Goal: Transaction & Acquisition: Purchase product/service

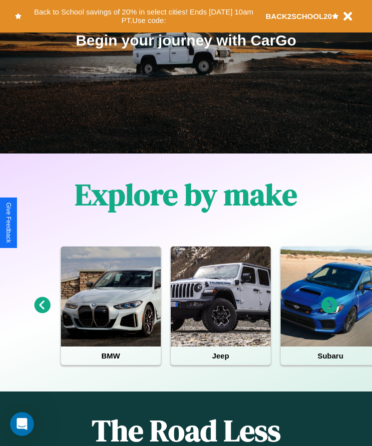
scroll to position [167, 0]
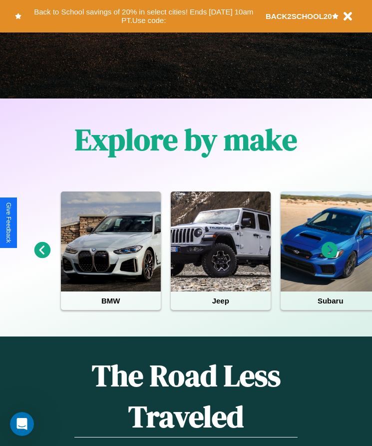
click at [330, 257] on icon at bounding box center [330, 250] width 16 height 16
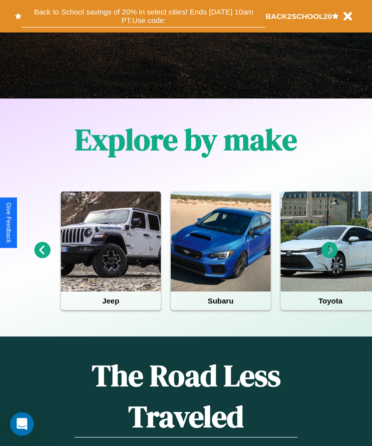
click at [143, 16] on button "Back to School savings of 20% in select cities! Ends [DATE] 10am PT. Use code:" at bounding box center [143, 16] width 244 height 22
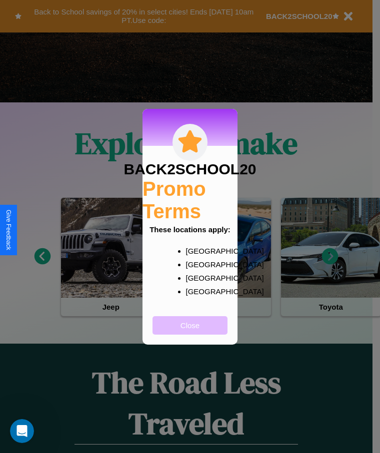
click at [190, 332] on button "Close" at bounding box center [189, 325] width 75 height 18
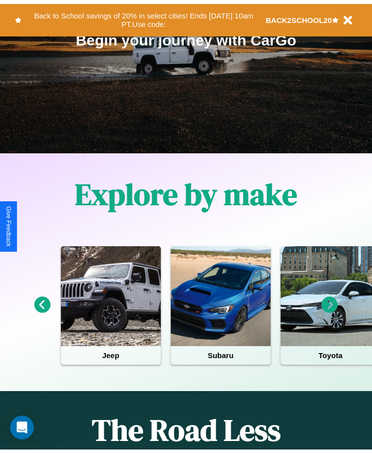
scroll to position [0, 0]
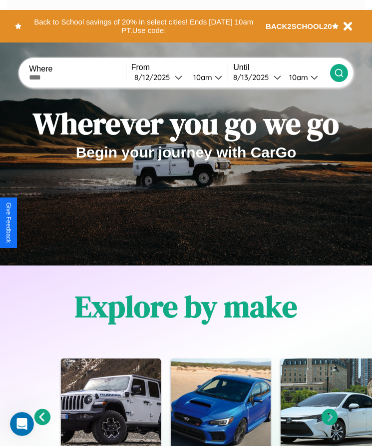
click at [78, 77] on input "text" at bounding box center [77, 77] width 97 height 8
type input "**********"
click at [161, 77] on div "[DATE]" at bounding box center [154, 76] width 40 height 9
select select "*"
select select "****"
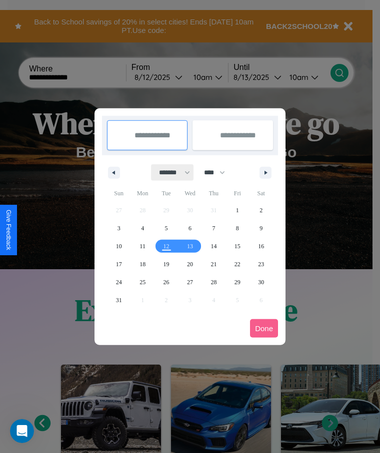
click at [170, 172] on select "******* ******** ***** ***** *** **** **** ****** ********* ******* ******** **…" at bounding box center [172, 172] width 42 height 16
select select "*"
click at [219, 172] on select "**** **** **** **** **** **** **** **** **** **** **** **** **** **** **** ****…" at bounding box center [214, 172] width 30 height 16
select select "****"
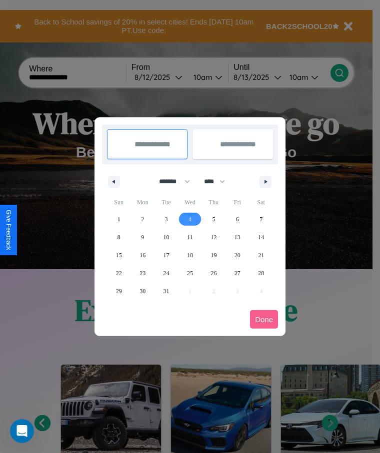
click at [189, 219] on span "4" at bounding box center [189, 219] width 3 height 18
type input "**********"
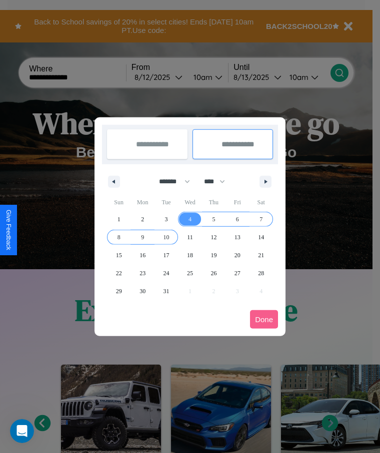
click at [166, 237] on span "10" at bounding box center [166, 237] width 6 height 18
type input "**********"
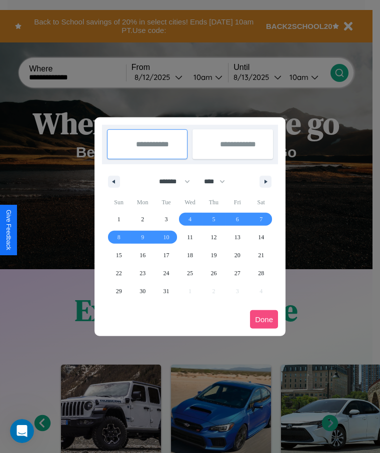
click at [264, 319] on button "Done" at bounding box center [264, 319] width 28 height 18
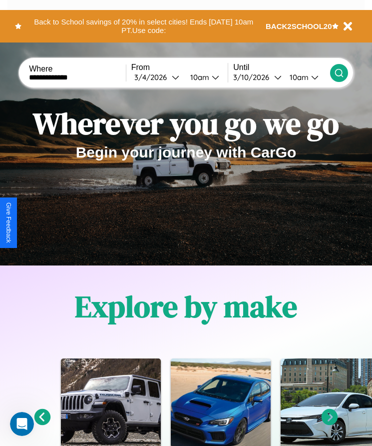
click at [339, 72] on icon at bounding box center [339, 73] width 10 height 10
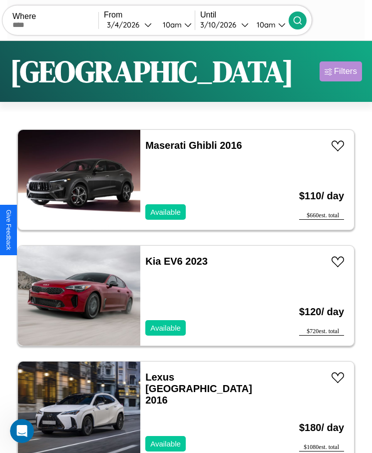
click at [341, 71] on div "Filters" at bounding box center [345, 71] width 23 height 10
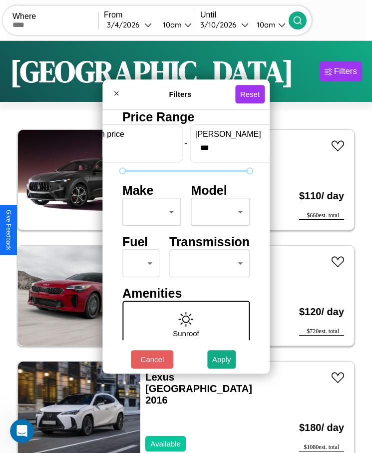
click at [149, 212] on body "CarGo Where From [DATE] 10am Until [DATE] 10am Become a Host Login Sign Up [GEO…" at bounding box center [186, 239] width 372 height 478
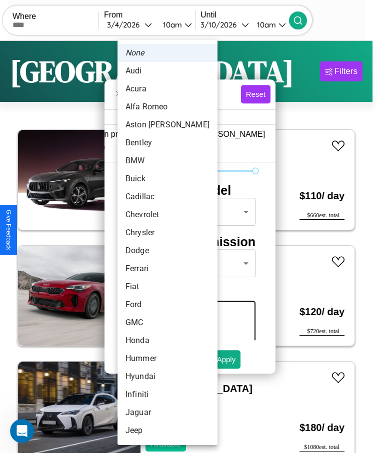
click at [148, 89] on li "Acura" at bounding box center [167, 89] width 100 height 18
type input "*****"
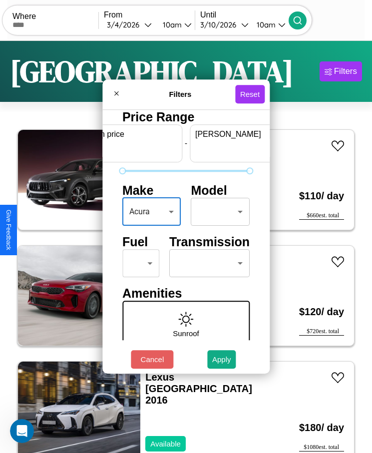
scroll to position [0, 37]
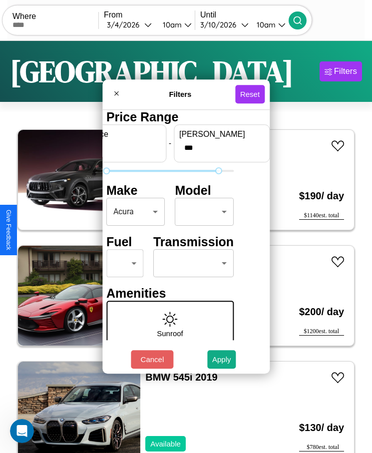
type input "***"
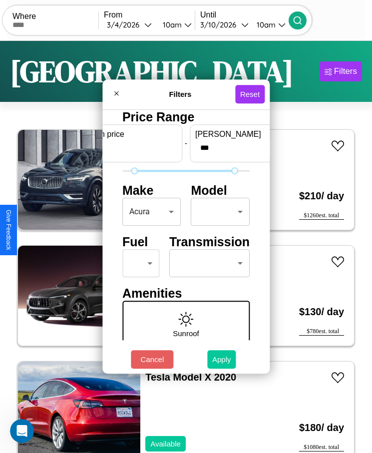
type input "**"
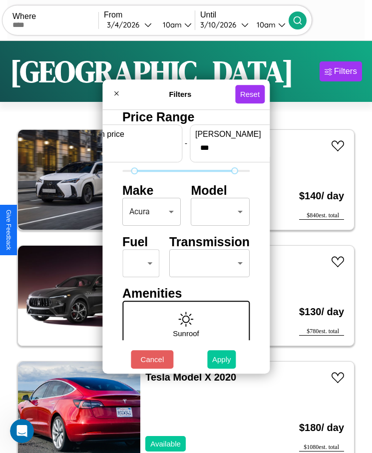
click at [222, 359] on button "Apply" at bounding box center [221, 359] width 29 height 18
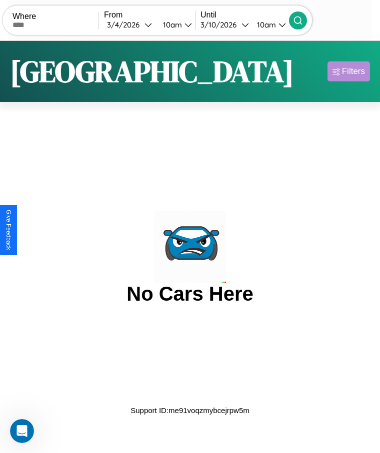
click at [348, 71] on div "Filters" at bounding box center [353, 71] width 23 height 10
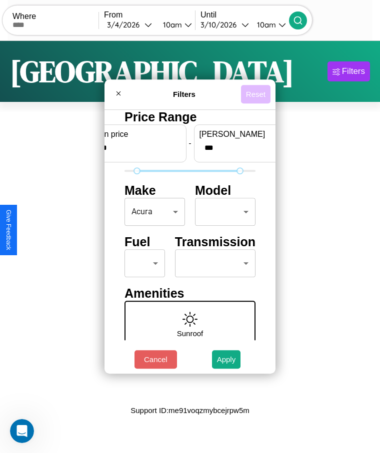
click at [255, 94] on button "Reset" at bounding box center [255, 94] width 29 height 18
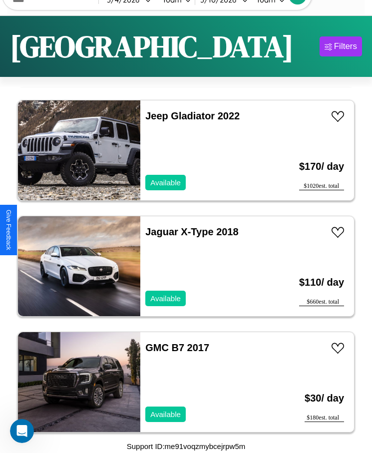
scroll to position [2675, 0]
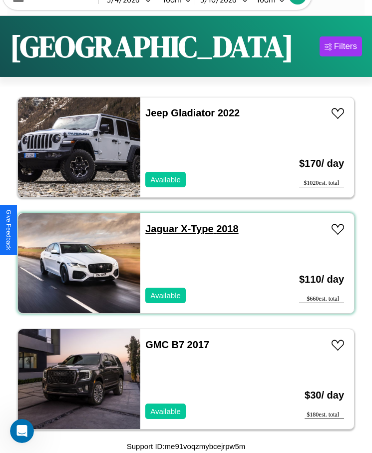
click at [159, 229] on link "Jaguar X-Type 2018" at bounding box center [191, 228] width 93 height 11
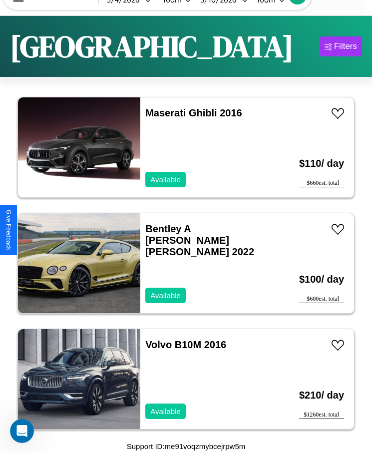
scroll to position [587, 0]
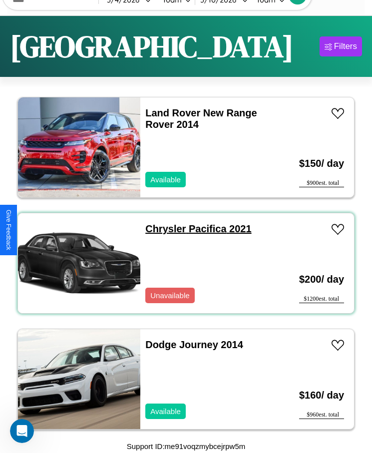
click at [162, 229] on link "Chrysler Pacifica 2021" at bounding box center [198, 228] width 106 height 11
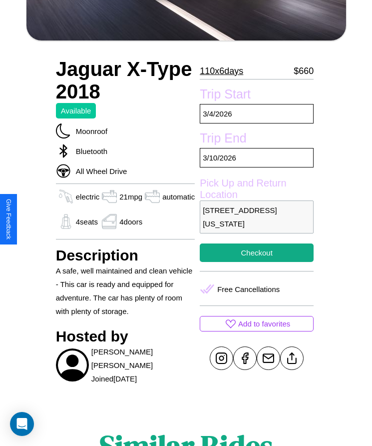
scroll to position [241, 0]
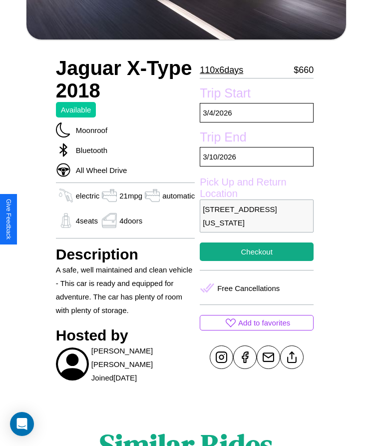
click at [254, 222] on p "[STREET_ADDRESS][US_STATE]" at bounding box center [257, 215] width 114 height 33
click at [254, 222] on p "4232 Liberty Street San Francisco California 88852 United States" at bounding box center [257, 215] width 114 height 33
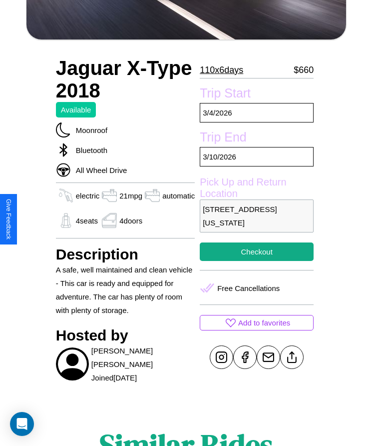
click at [254, 222] on p "4232 Liberty Street San Francisco California 88852 United States" at bounding box center [257, 215] width 114 height 33
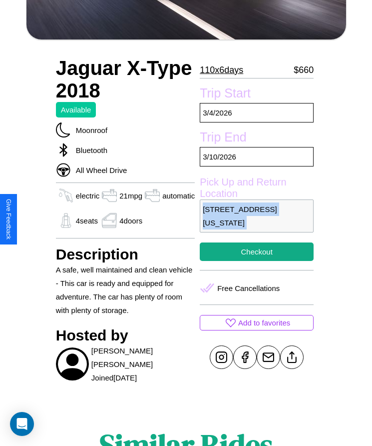
click at [254, 222] on p "4232 Liberty Street San Francisco California 88852 United States" at bounding box center [257, 215] width 114 height 33
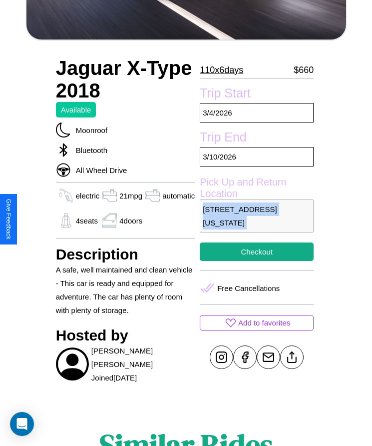
click at [254, 222] on p "4232 Liberty Street San Francisco California 88852 United States" at bounding box center [257, 215] width 114 height 33
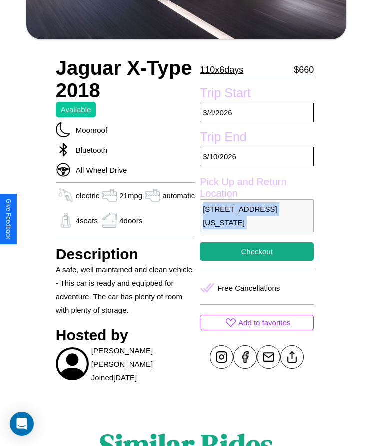
click at [254, 222] on p "4232 Liberty Street San Francisco California 88852 United States" at bounding box center [257, 215] width 114 height 33
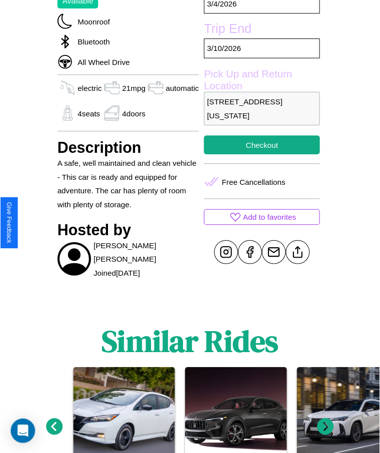
scroll to position [354, 0]
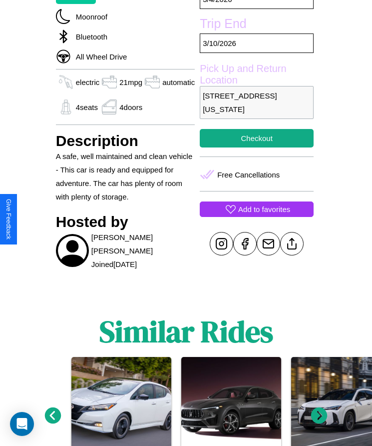
click at [254, 216] on p "Add to favorites" at bounding box center [264, 208] width 52 height 13
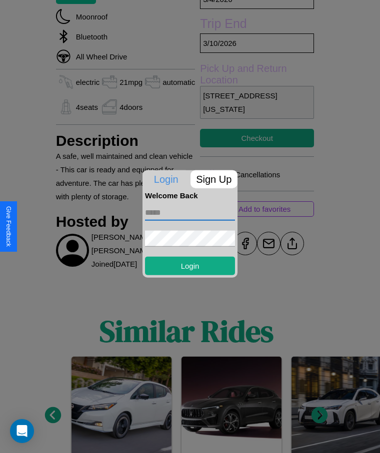
click at [190, 212] on input "text" at bounding box center [190, 212] width 90 height 16
type input "**********"
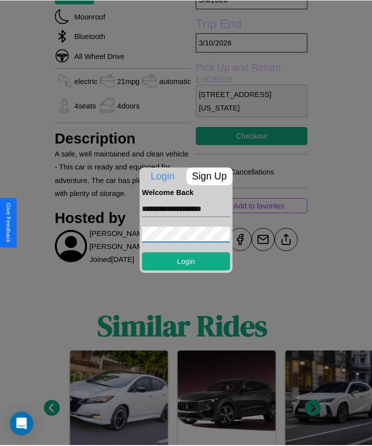
scroll to position [0, 0]
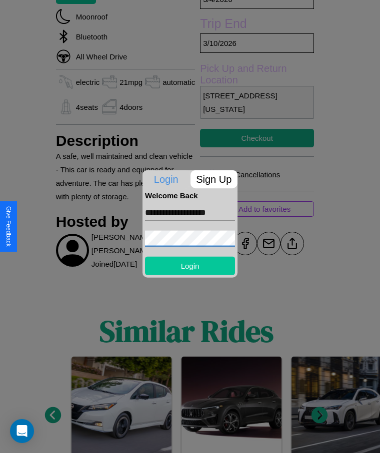
click at [190, 265] on button "Login" at bounding box center [190, 265] width 90 height 18
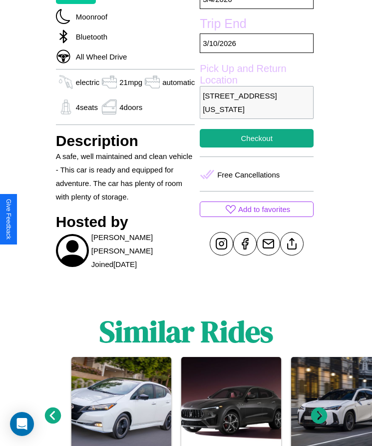
scroll to position [283, 0]
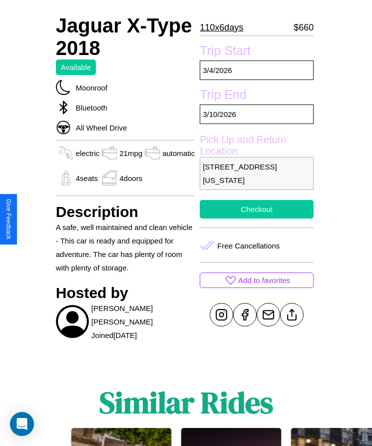
click at [254, 218] on button "Checkout" at bounding box center [257, 209] width 114 height 18
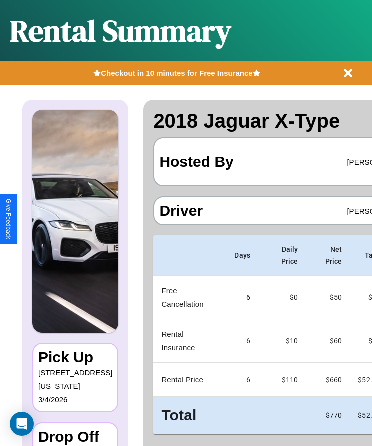
scroll to position [22, 0]
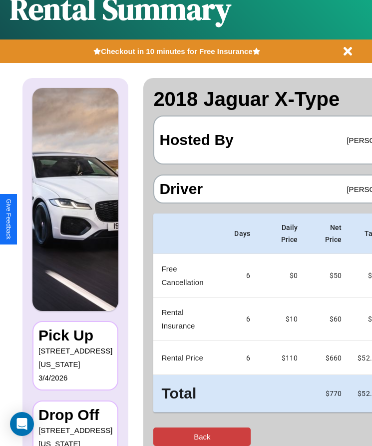
click at [163, 436] on button "Back" at bounding box center [201, 436] width 97 height 18
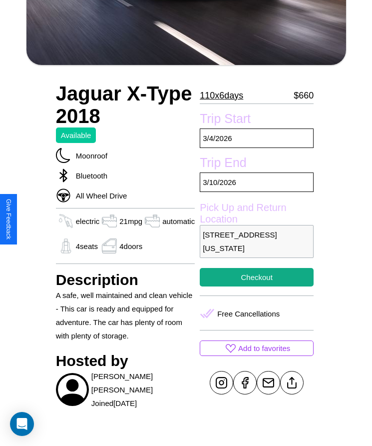
scroll to position [354, 0]
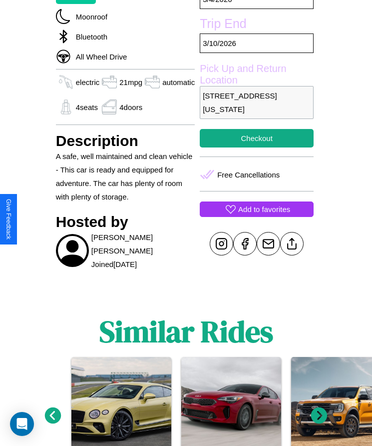
click at [254, 216] on p "Add to favorites" at bounding box center [264, 208] width 52 height 13
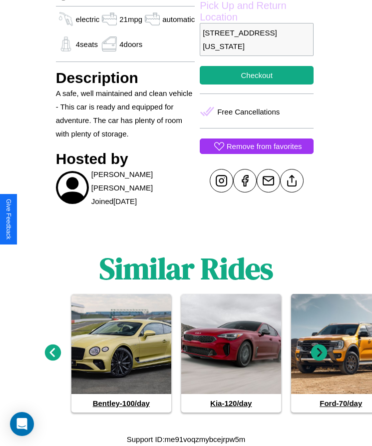
click at [52, 353] on icon at bounding box center [53, 352] width 16 height 16
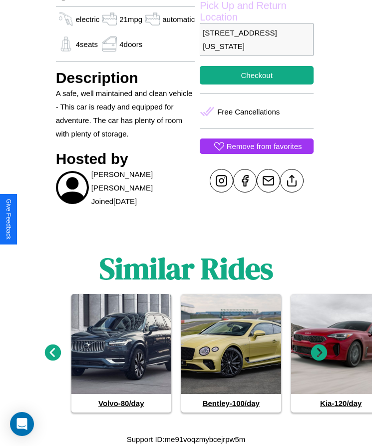
click at [52, 353] on icon at bounding box center [53, 352] width 16 height 16
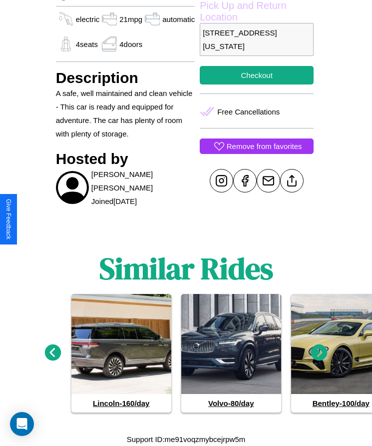
click at [319, 353] on icon at bounding box center [319, 352] width 16 height 16
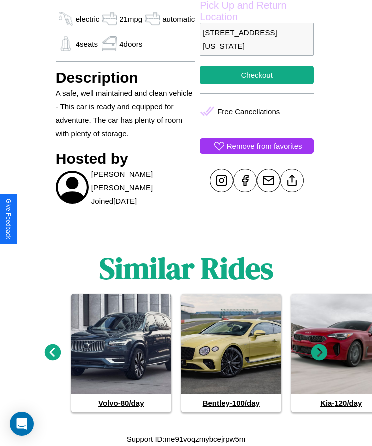
click at [319, 353] on icon at bounding box center [319, 352] width 16 height 16
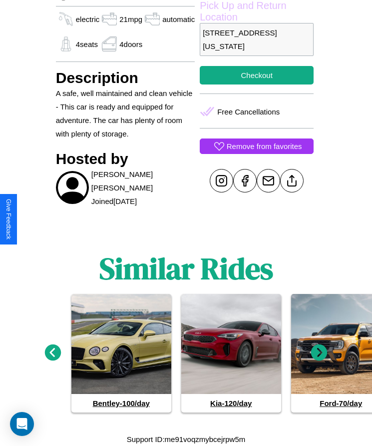
click at [52, 353] on icon at bounding box center [53, 352] width 16 height 16
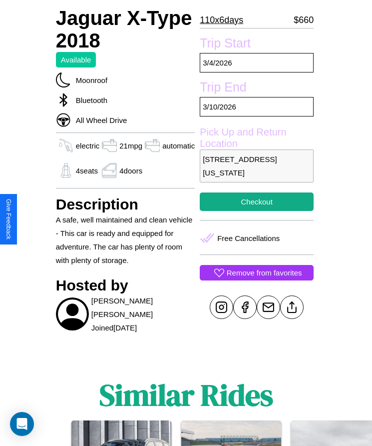
scroll to position [283, 0]
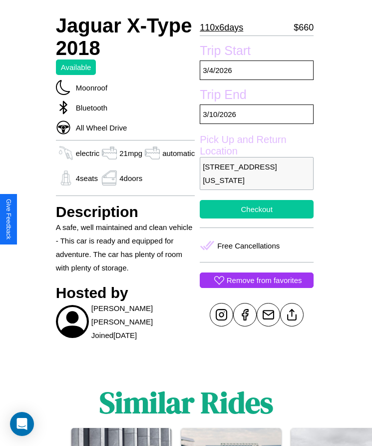
click at [254, 218] on button "Checkout" at bounding box center [257, 209] width 114 height 18
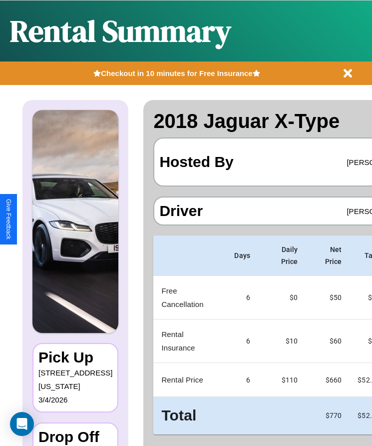
scroll to position [0, 59]
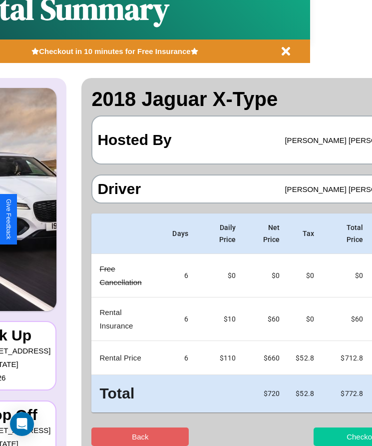
click at [323, 436] on button "Checkout" at bounding box center [362, 436] width 97 height 18
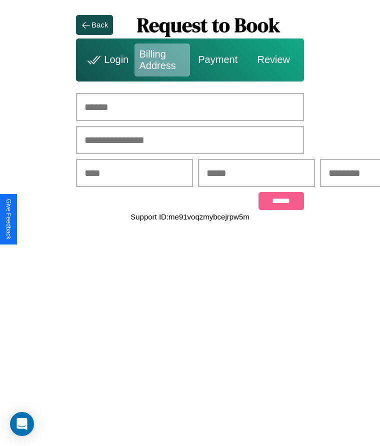
click at [94, 24] on div "Back" at bounding box center [99, 24] width 16 height 8
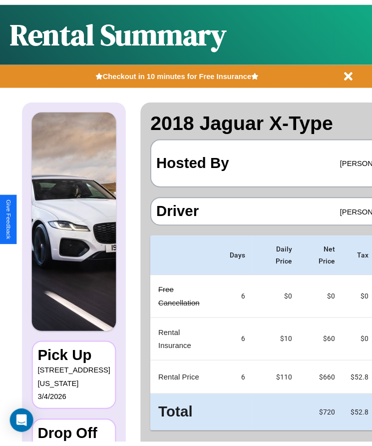
scroll to position [22, 62]
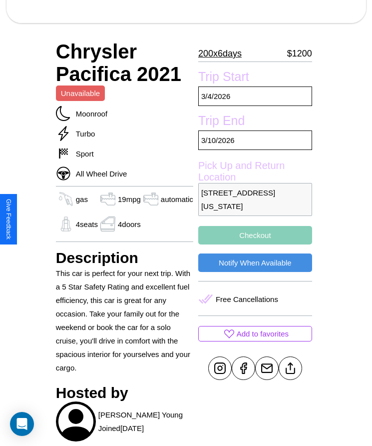
scroll to position [313, 0]
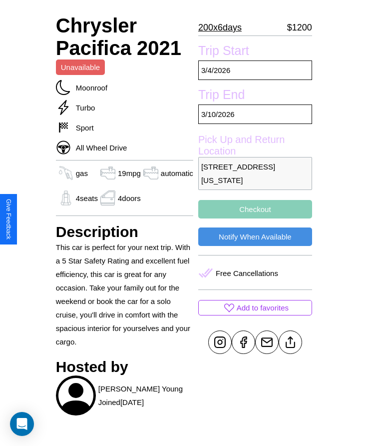
click at [254, 218] on button "Checkout" at bounding box center [255, 209] width 114 height 18
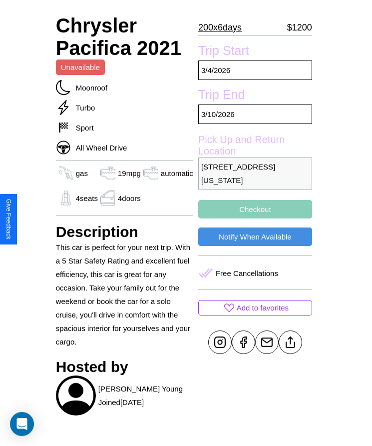
click at [254, 218] on button "Checkout" at bounding box center [255, 209] width 114 height 18
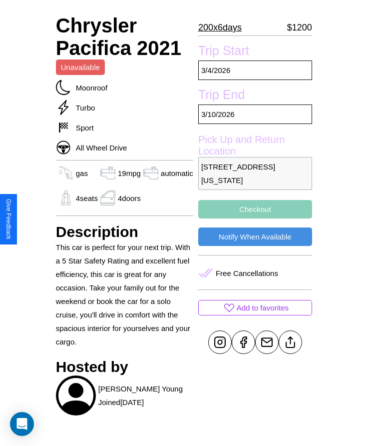
click at [254, 218] on button "Checkout" at bounding box center [255, 209] width 114 height 18
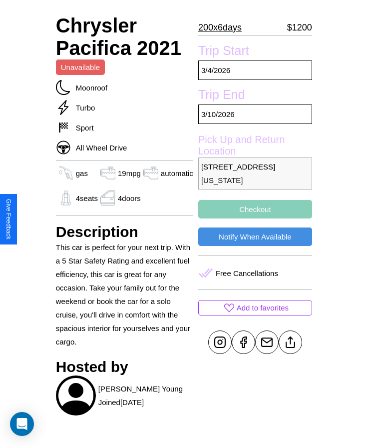
click at [254, 218] on button "Checkout" at bounding box center [255, 209] width 114 height 18
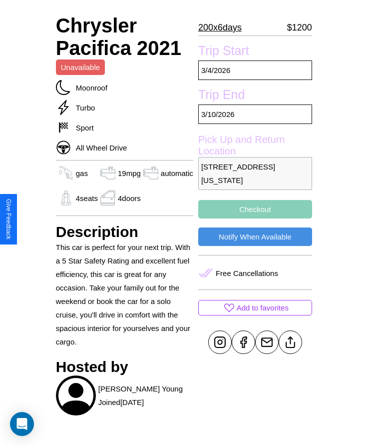
click at [254, 218] on button "Checkout" at bounding box center [255, 209] width 114 height 18
